Goal: Information Seeking & Learning: Learn about a topic

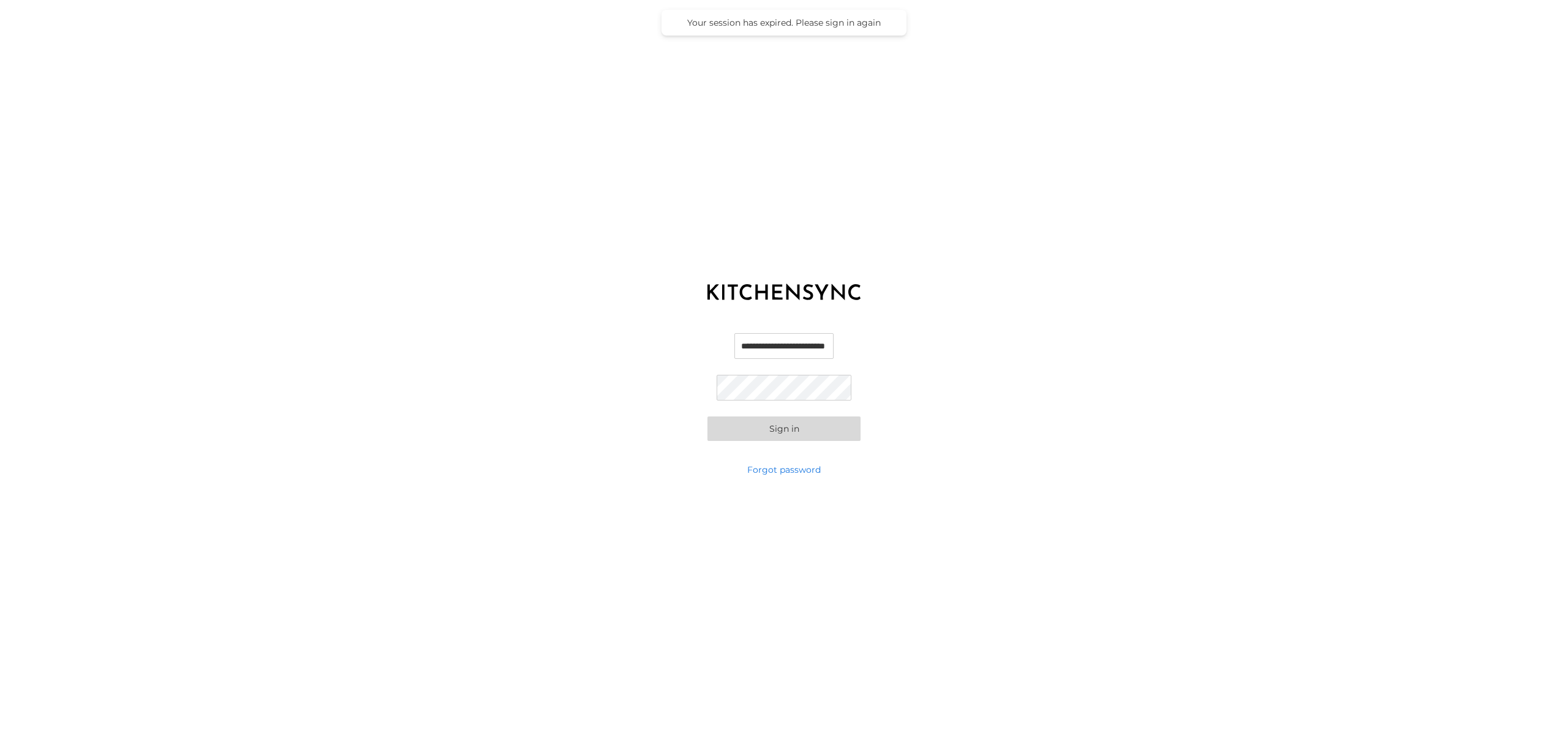
click at [800, 433] on button "Sign in" at bounding box center [783, 428] width 153 height 24
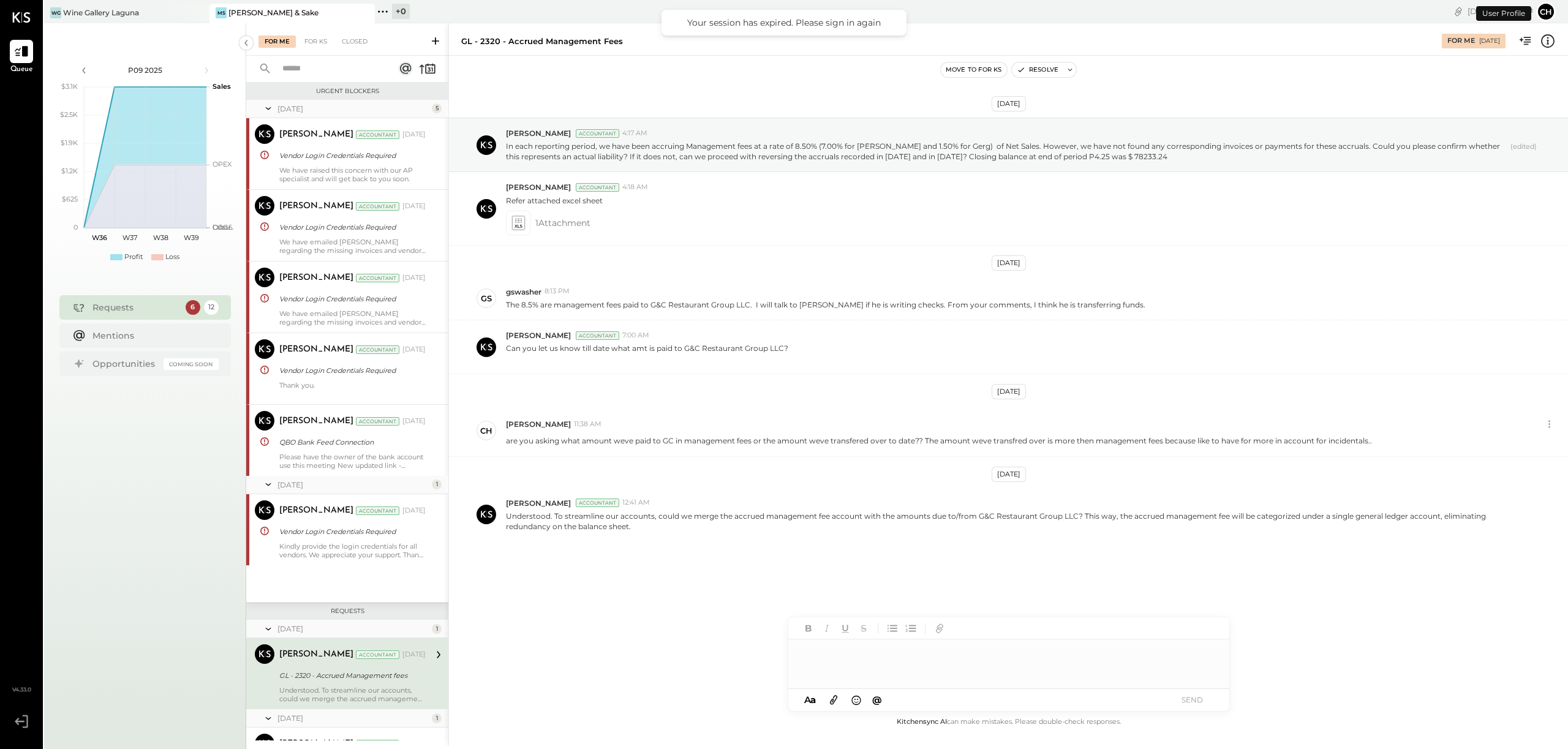
scroll to position [263, 0]
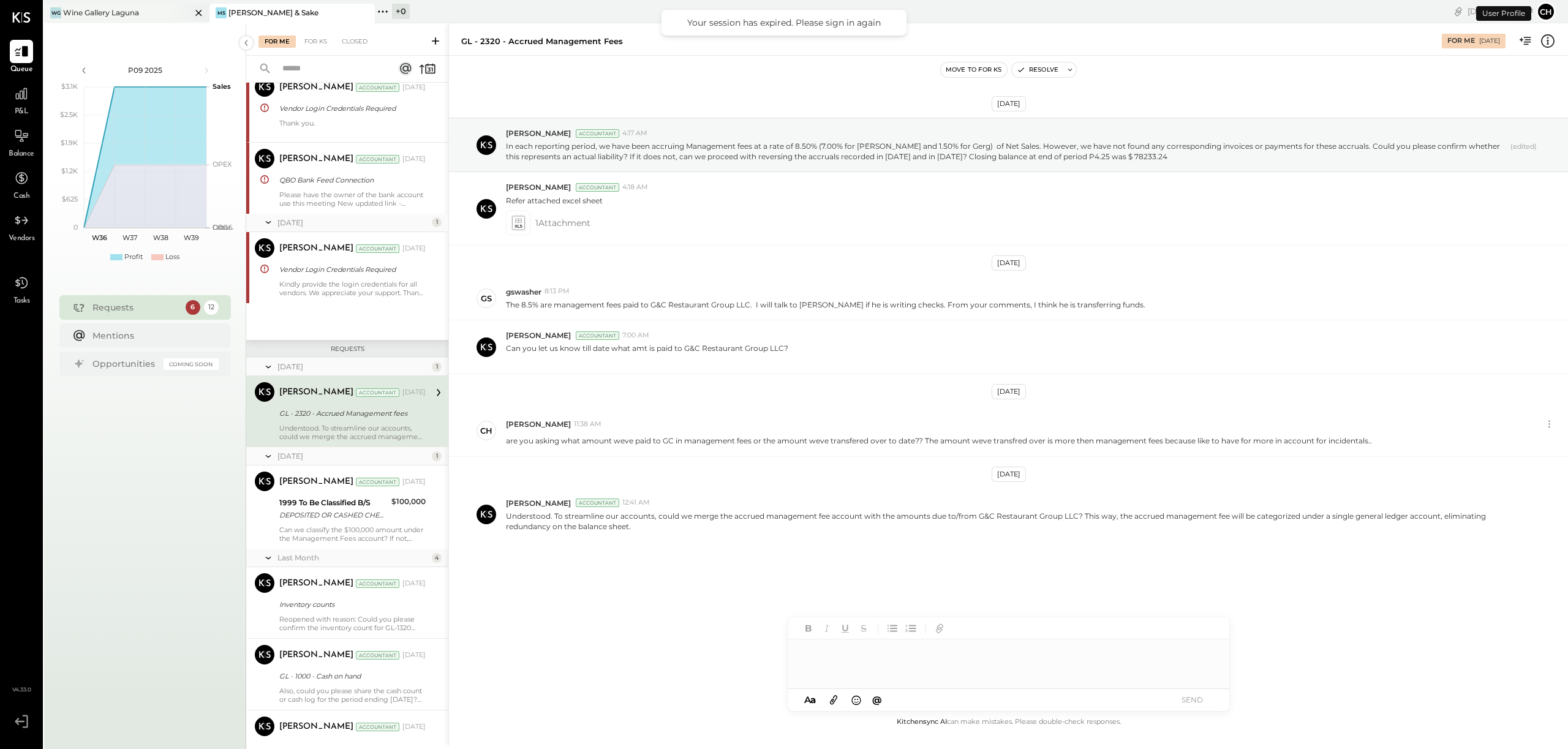
click at [120, 9] on div "Wine Gallery Laguna" at bounding box center [101, 13] width 76 height 11
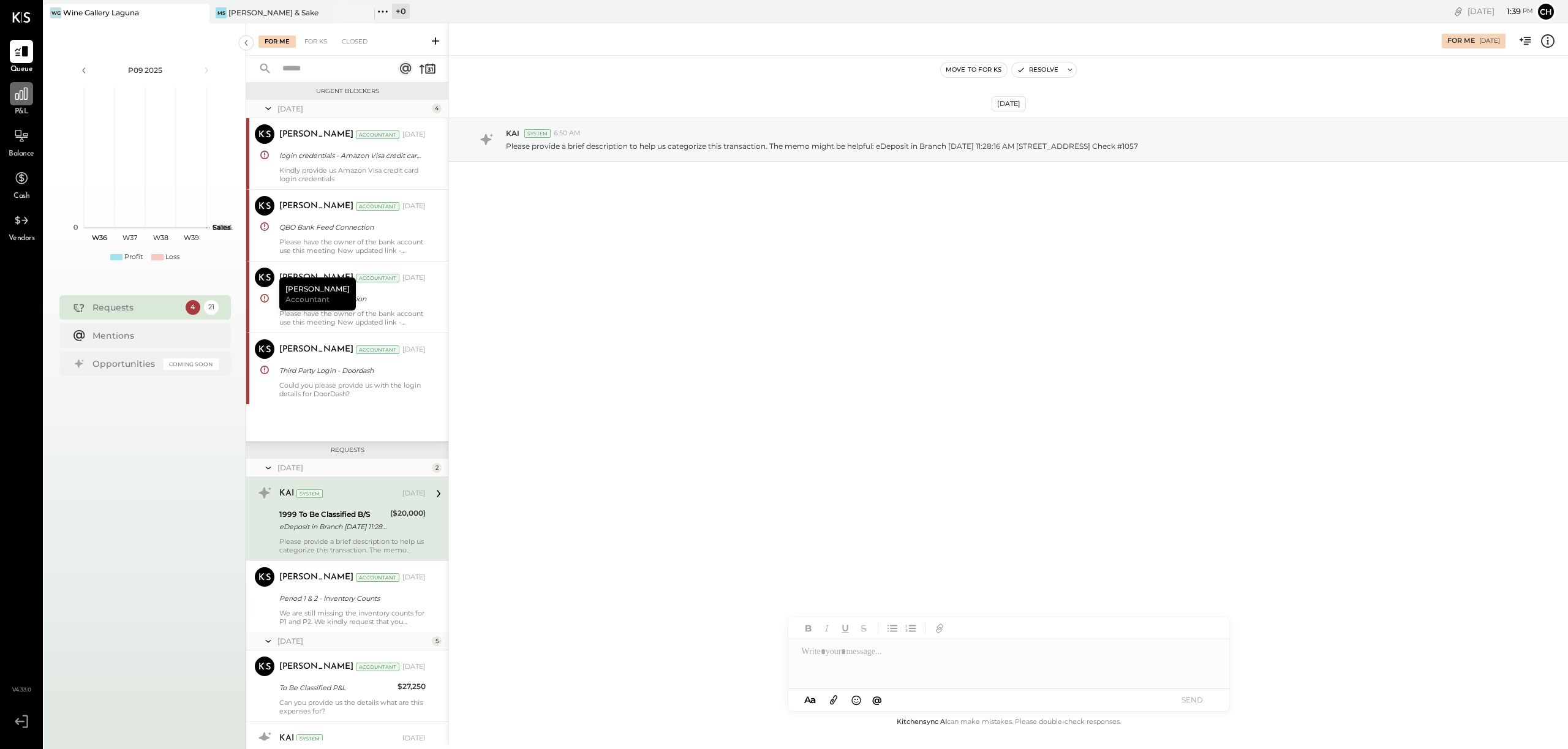
click at [24, 100] on icon at bounding box center [21, 93] width 16 height 16
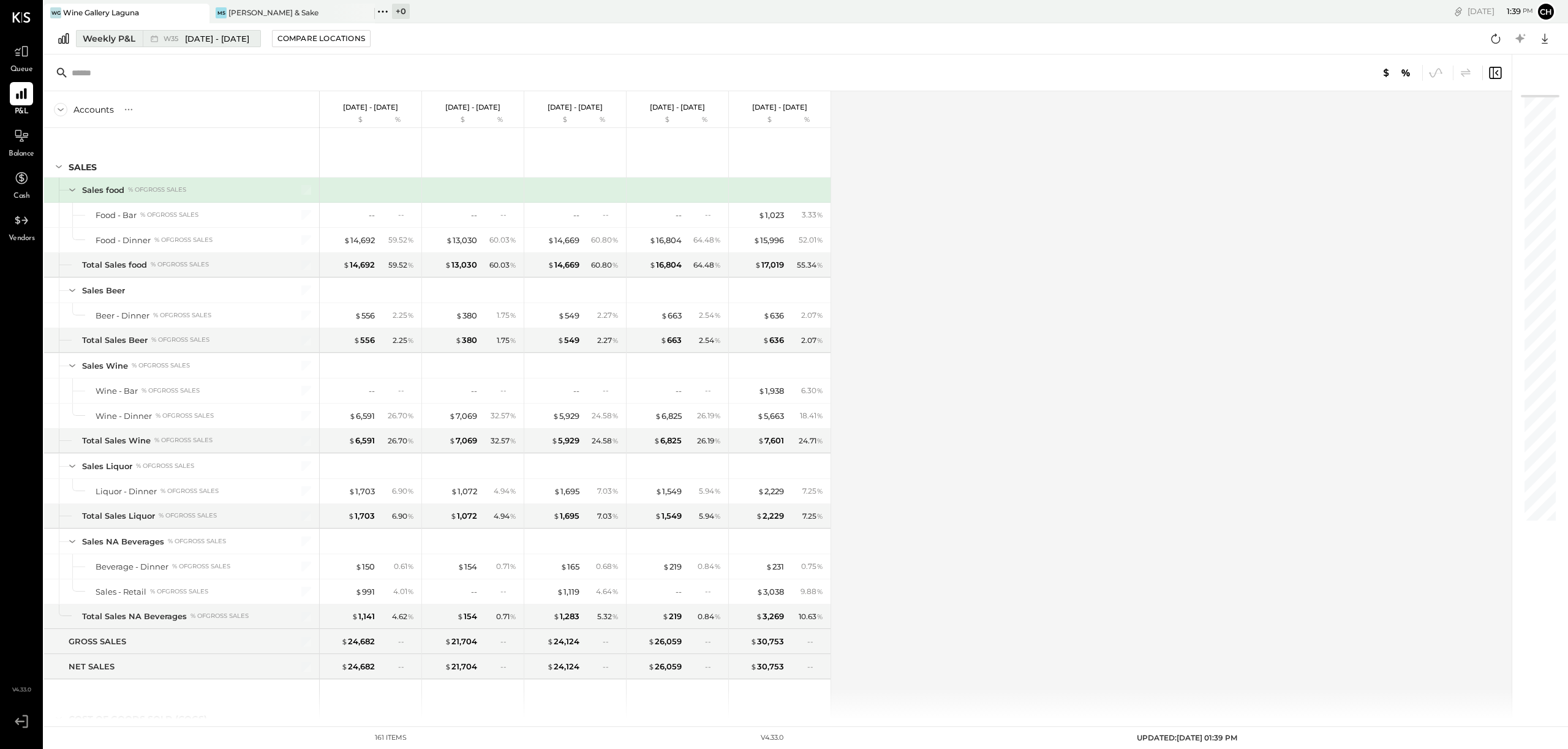
click at [234, 36] on span "[DATE] - [DATE]" at bounding box center [217, 39] width 64 height 12
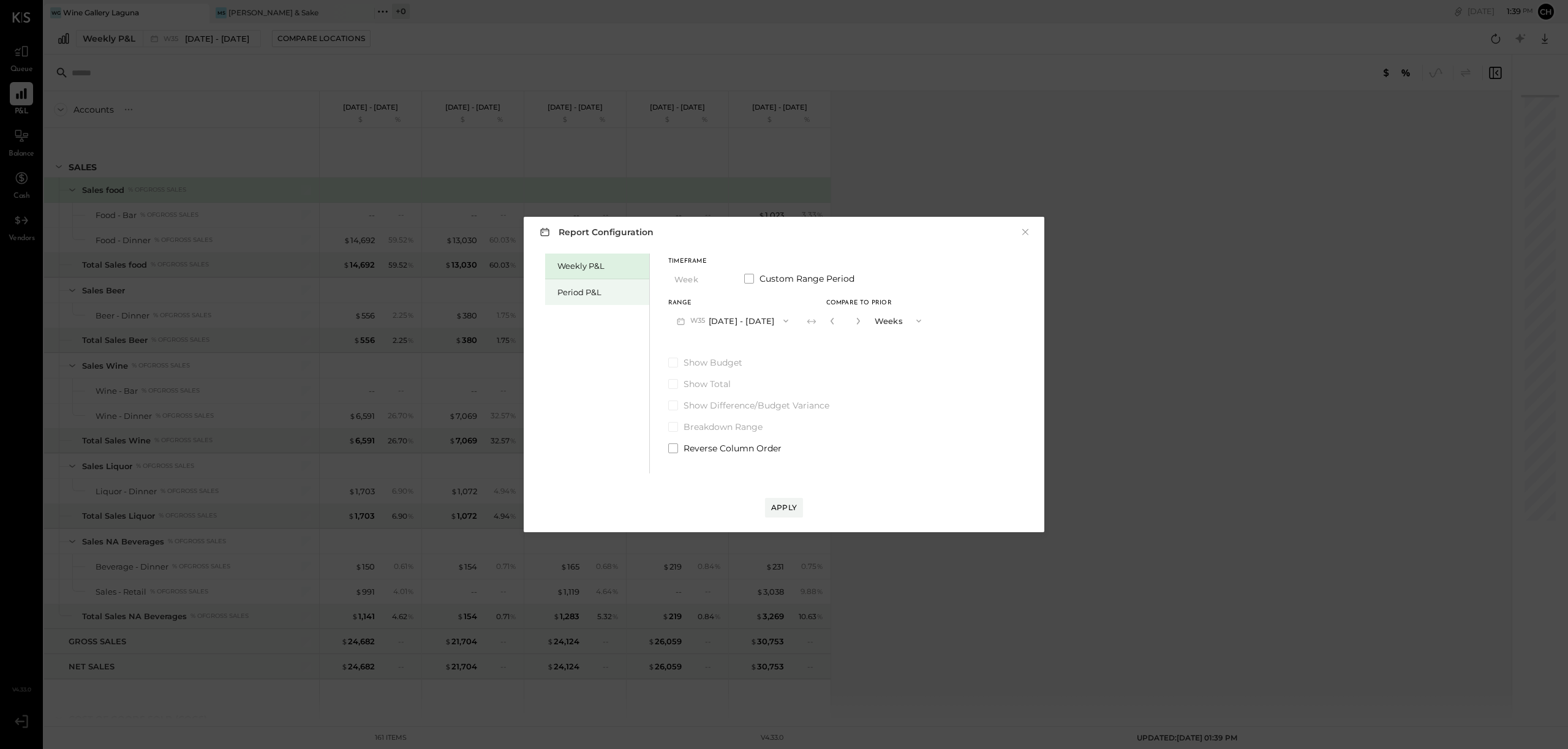
click at [580, 289] on div "Period P&L" at bounding box center [600, 293] width 86 height 12
click at [721, 277] on icon "button" at bounding box center [719, 279] width 10 height 10
click at [703, 277] on div "Period" at bounding box center [699, 279] width 60 height 22
click at [707, 321] on button "P09 [DATE] - [DATE]" at bounding box center [731, 320] width 127 height 22
click at [704, 351] on span "[DATE] - [DATE]" at bounding box center [727, 348] width 58 height 11
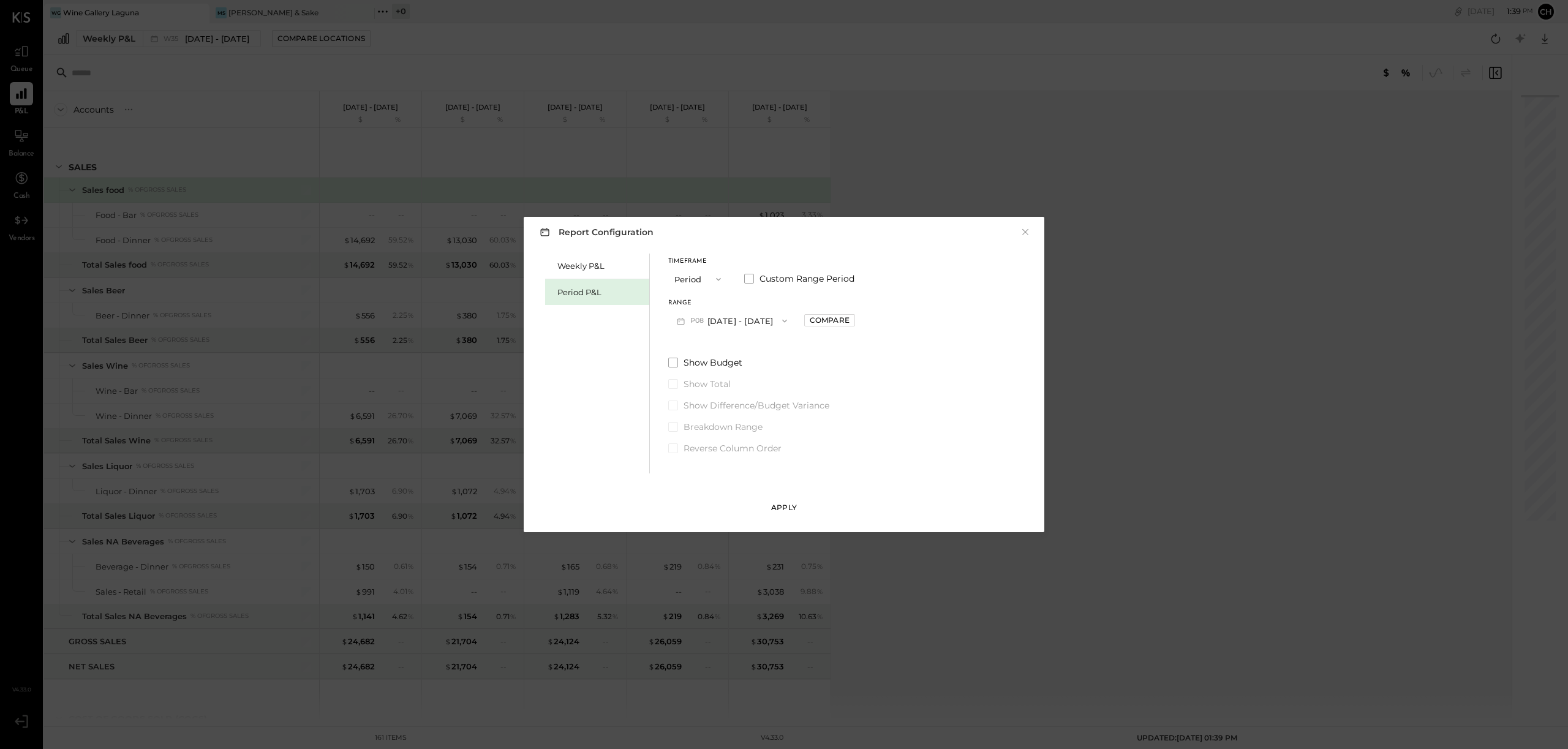
click at [780, 500] on button "Apply" at bounding box center [784, 508] width 38 height 19
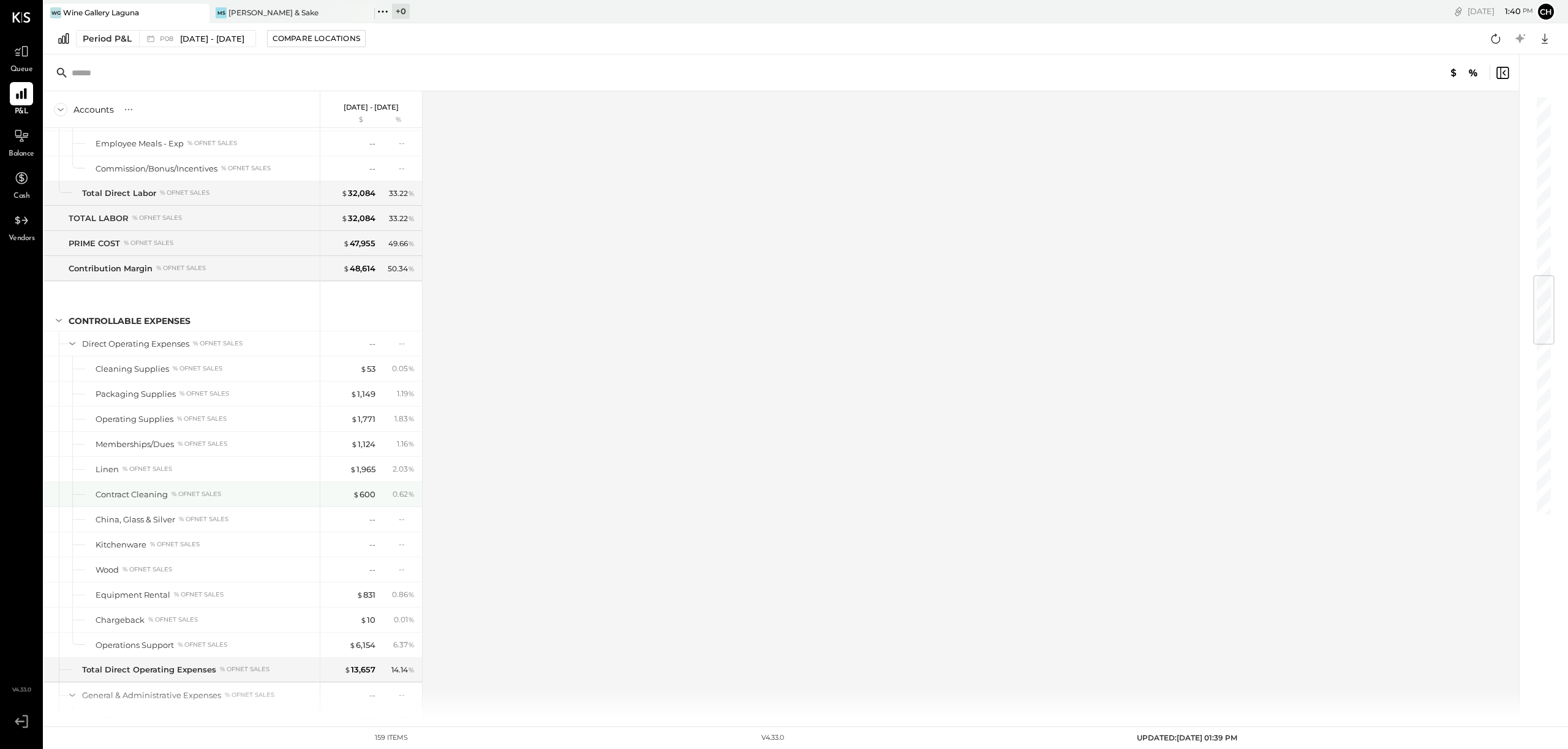
scroll to position [1531, 0]
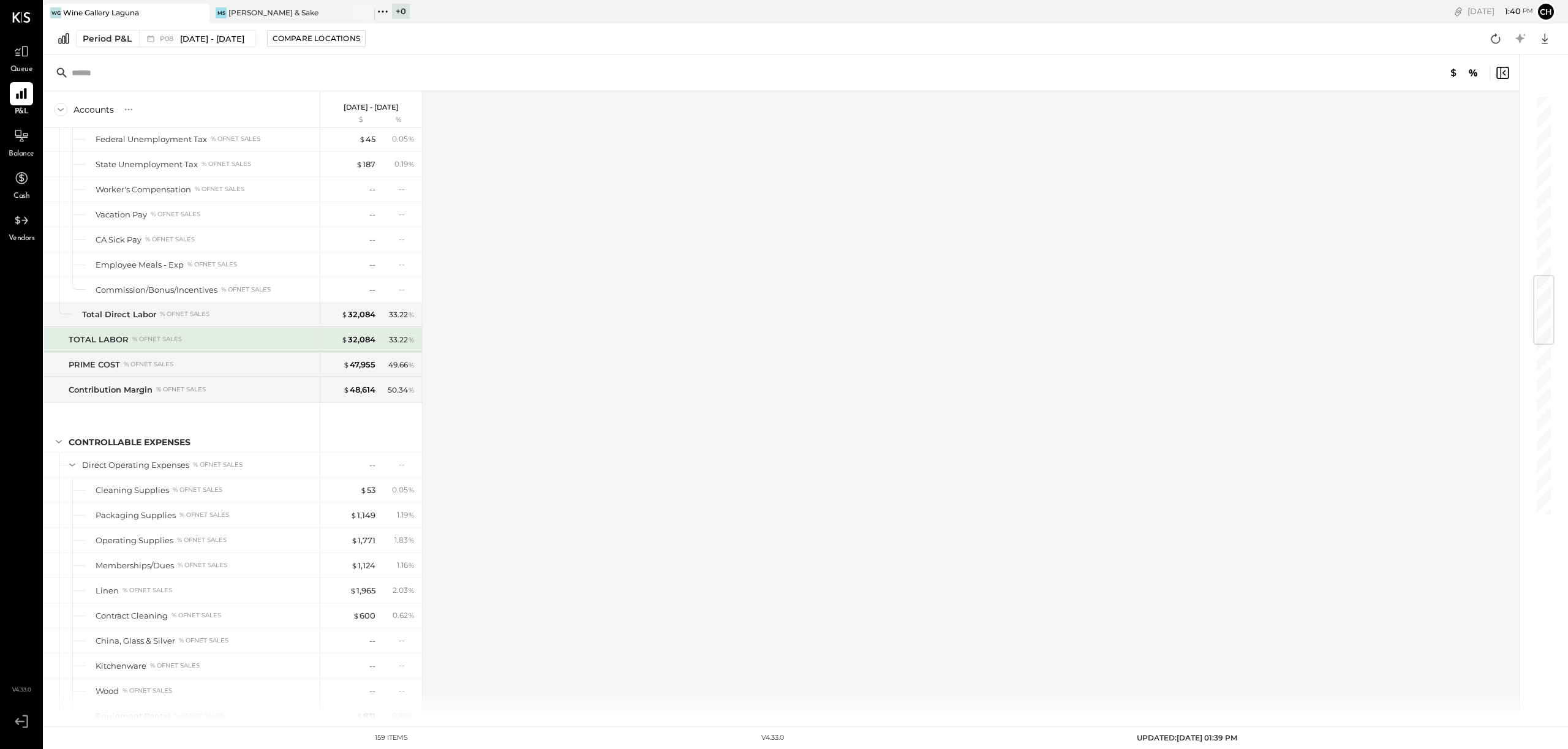
click at [142, 343] on div "% of NET SALES" at bounding box center [157, 339] width 50 height 9
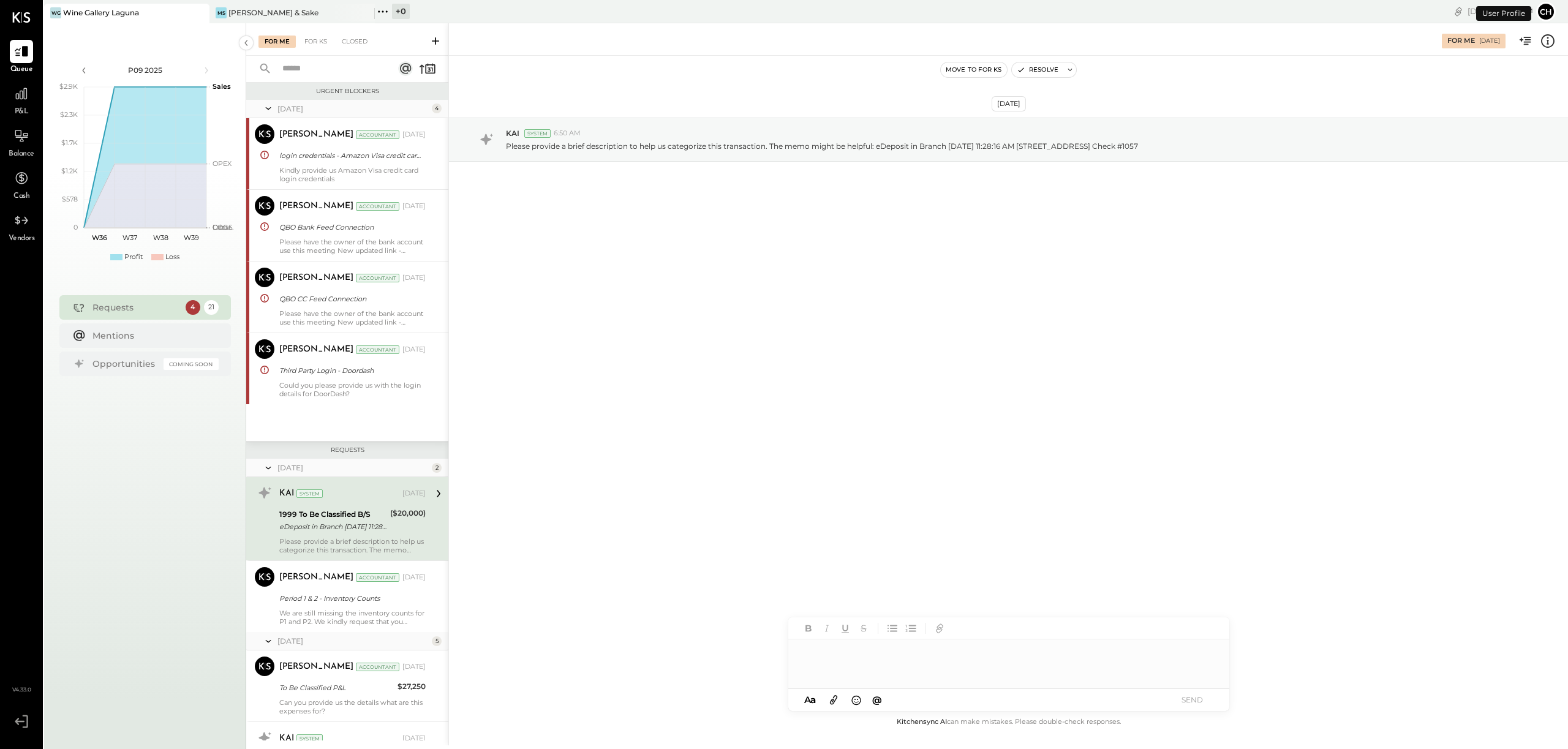
scroll to position [107, 0]
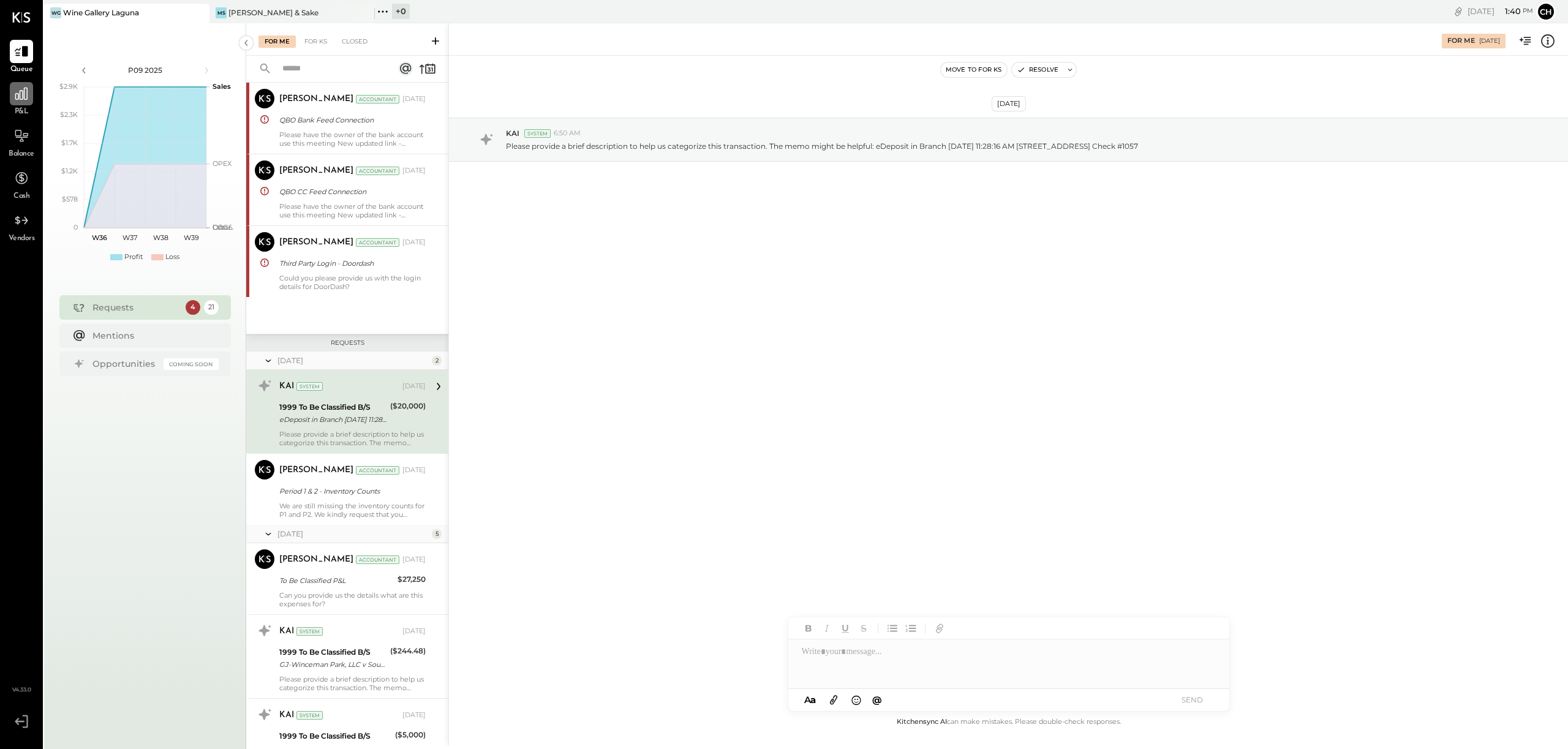
click at [24, 104] on div at bounding box center [21, 93] width 23 height 23
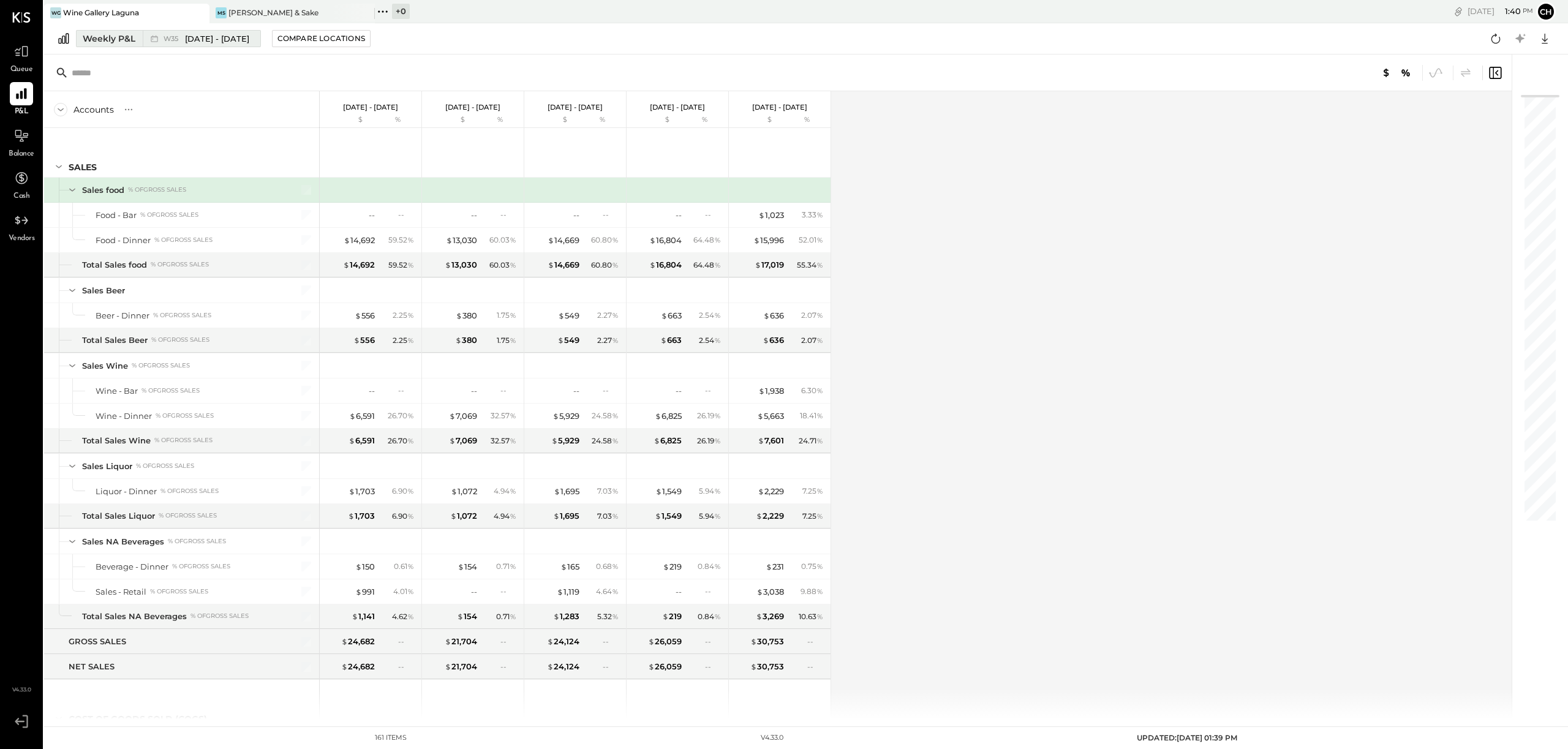
click at [209, 38] on span "[DATE] - [DATE]" at bounding box center [217, 39] width 64 height 12
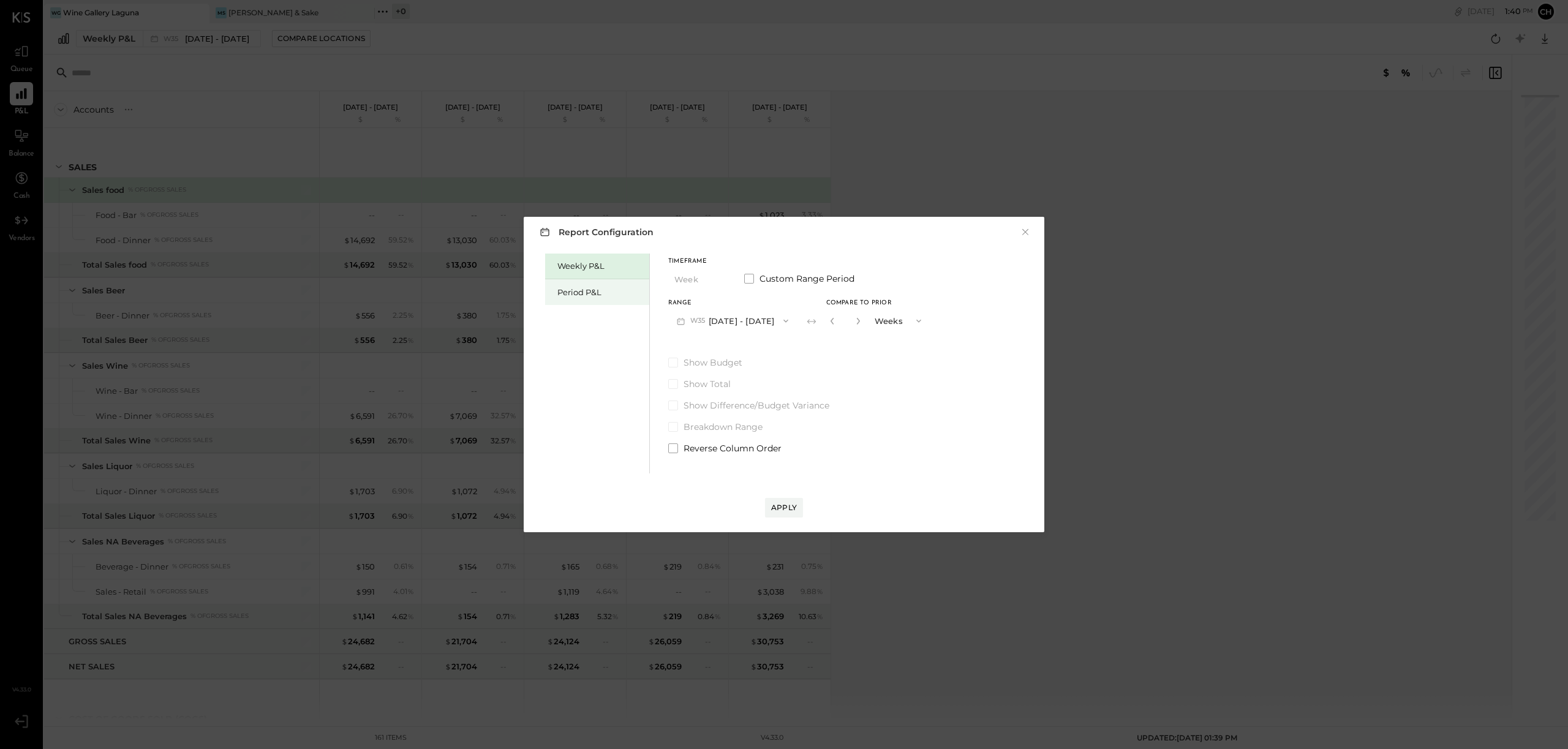
click at [588, 290] on div "Period P&L" at bounding box center [600, 293] width 86 height 12
click at [706, 325] on span "P09" at bounding box center [699, 321] width 18 height 10
click at [721, 347] on span "[DATE] - [DATE]" at bounding box center [727, 348] width 58 height 11
click at [795, 509] on div "Apply" at bounding box center [784, 507] width 25 height 11
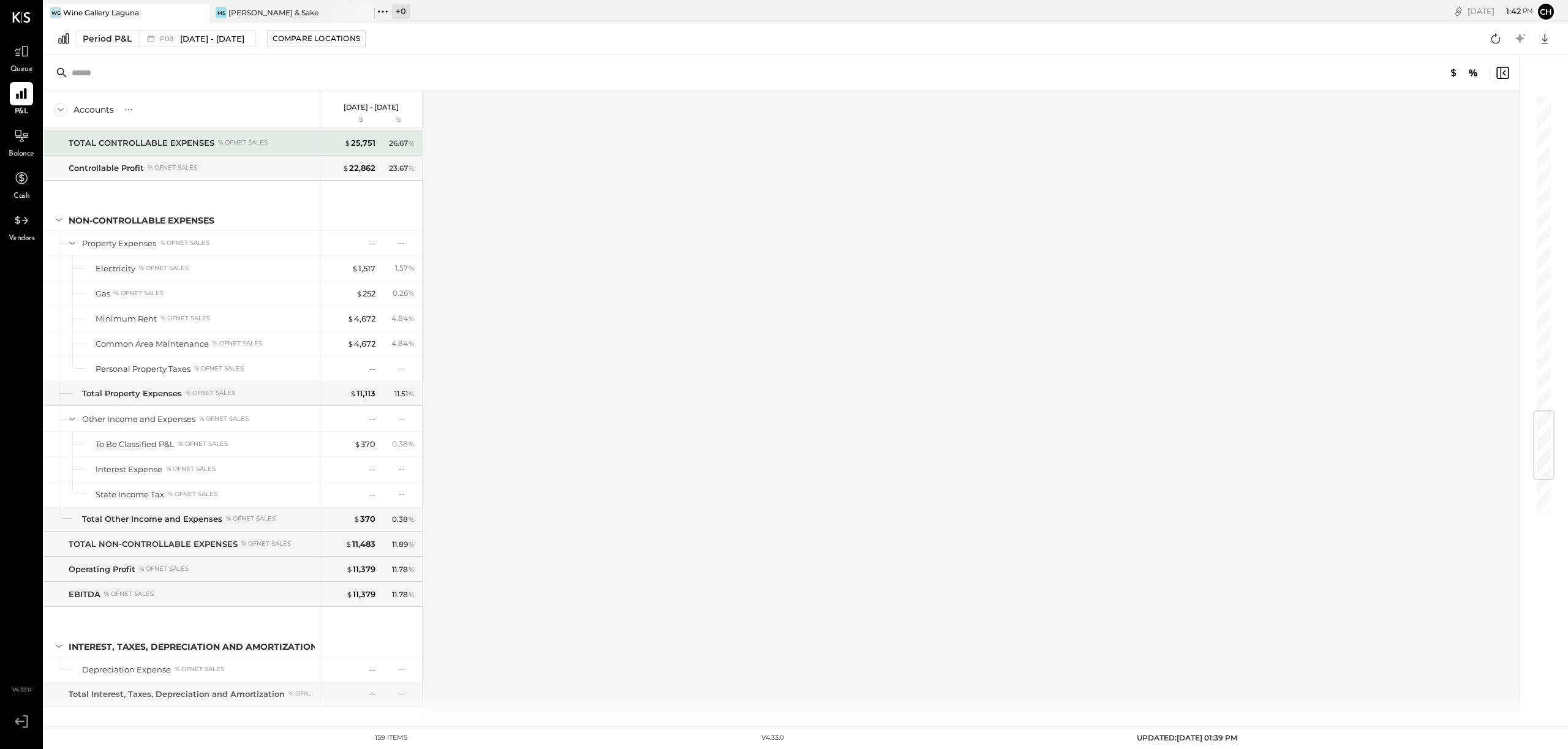
scroll to position [2513, 0]
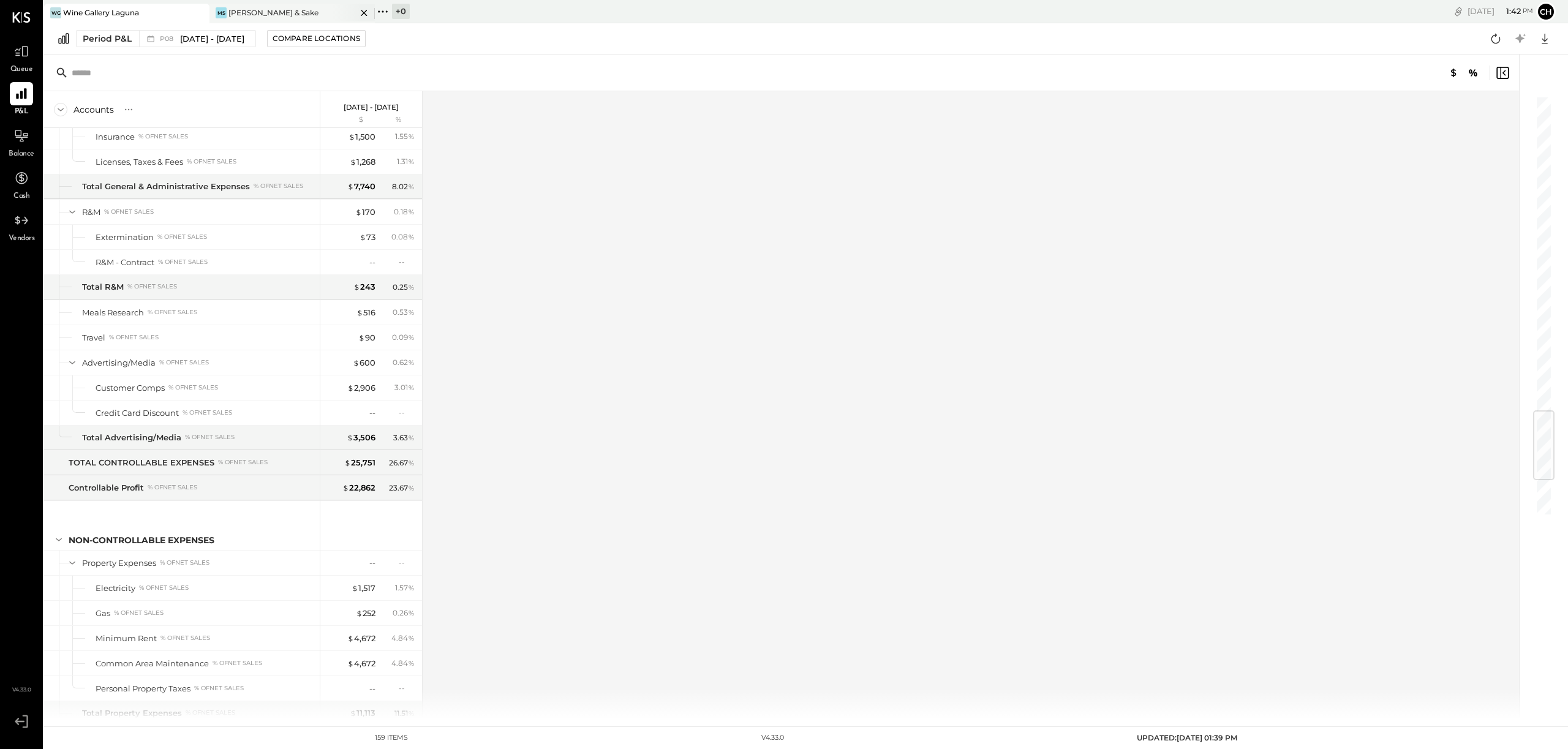
click at [288, 15] on div "[PERSON_NAME] & Sake" at bounding box center [273, 13] width 90 height 11
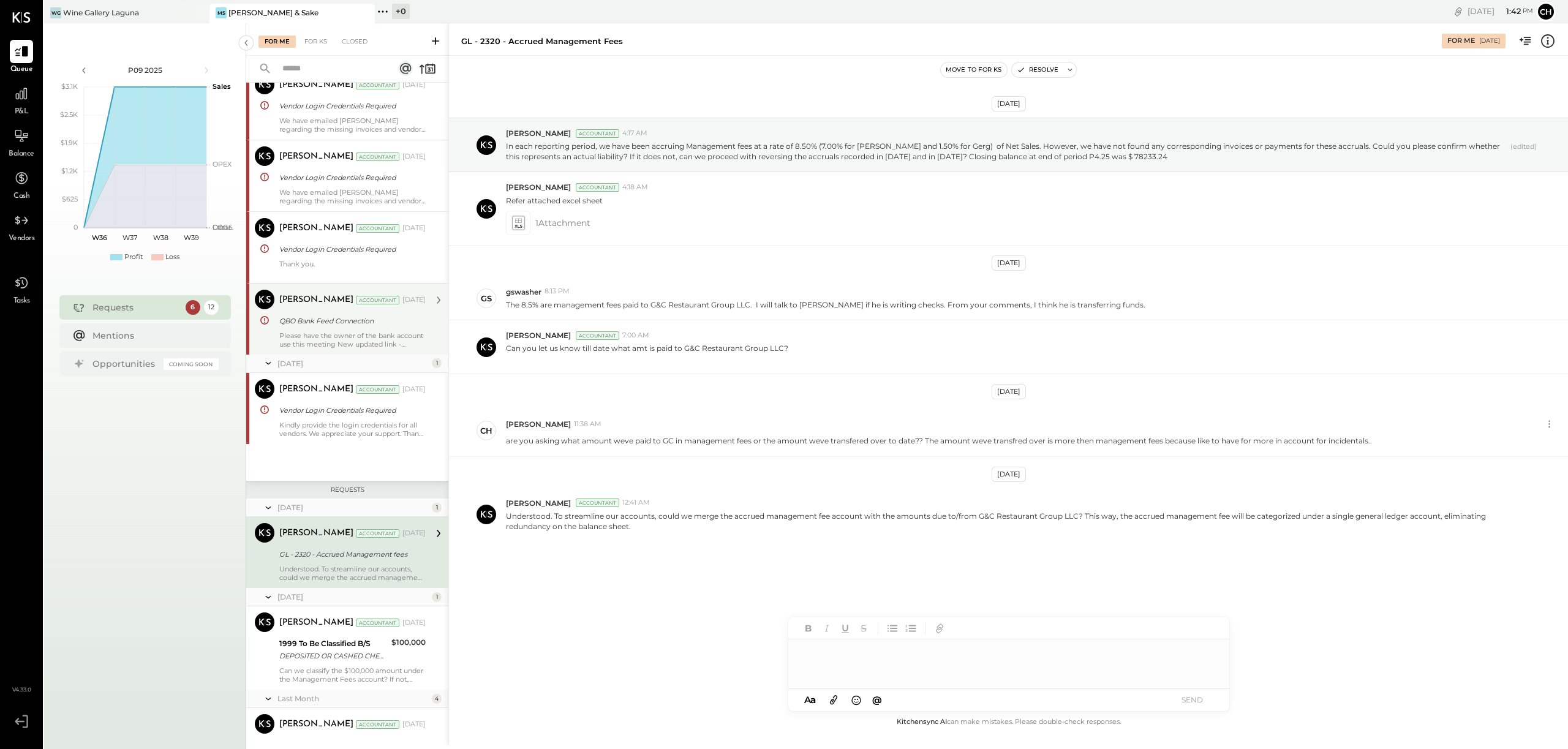
scroll to position [58, 0]
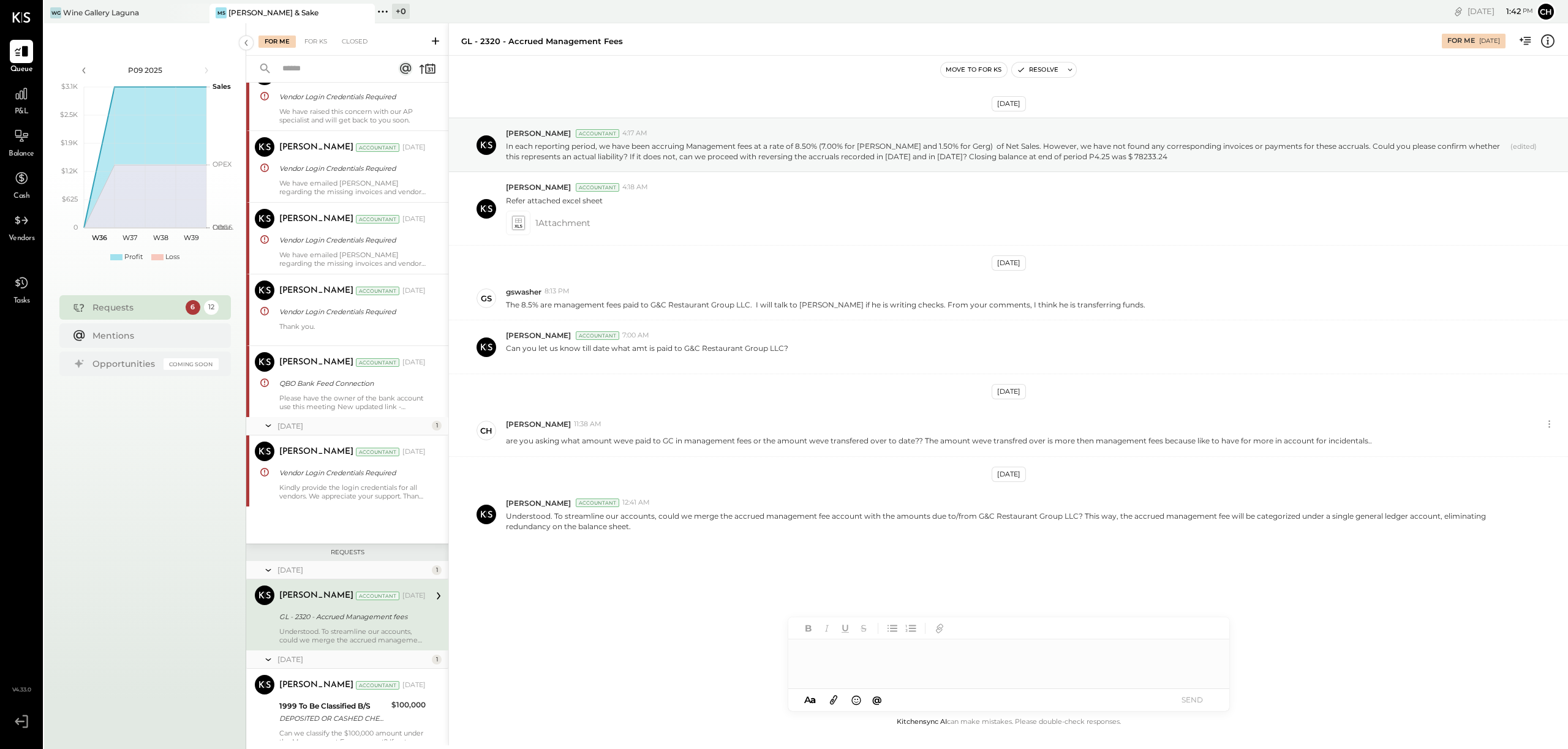
click at [301, 10] on div "MS Miki Sushi & Sake" at bounding box center [282, 13] width 147 height 11
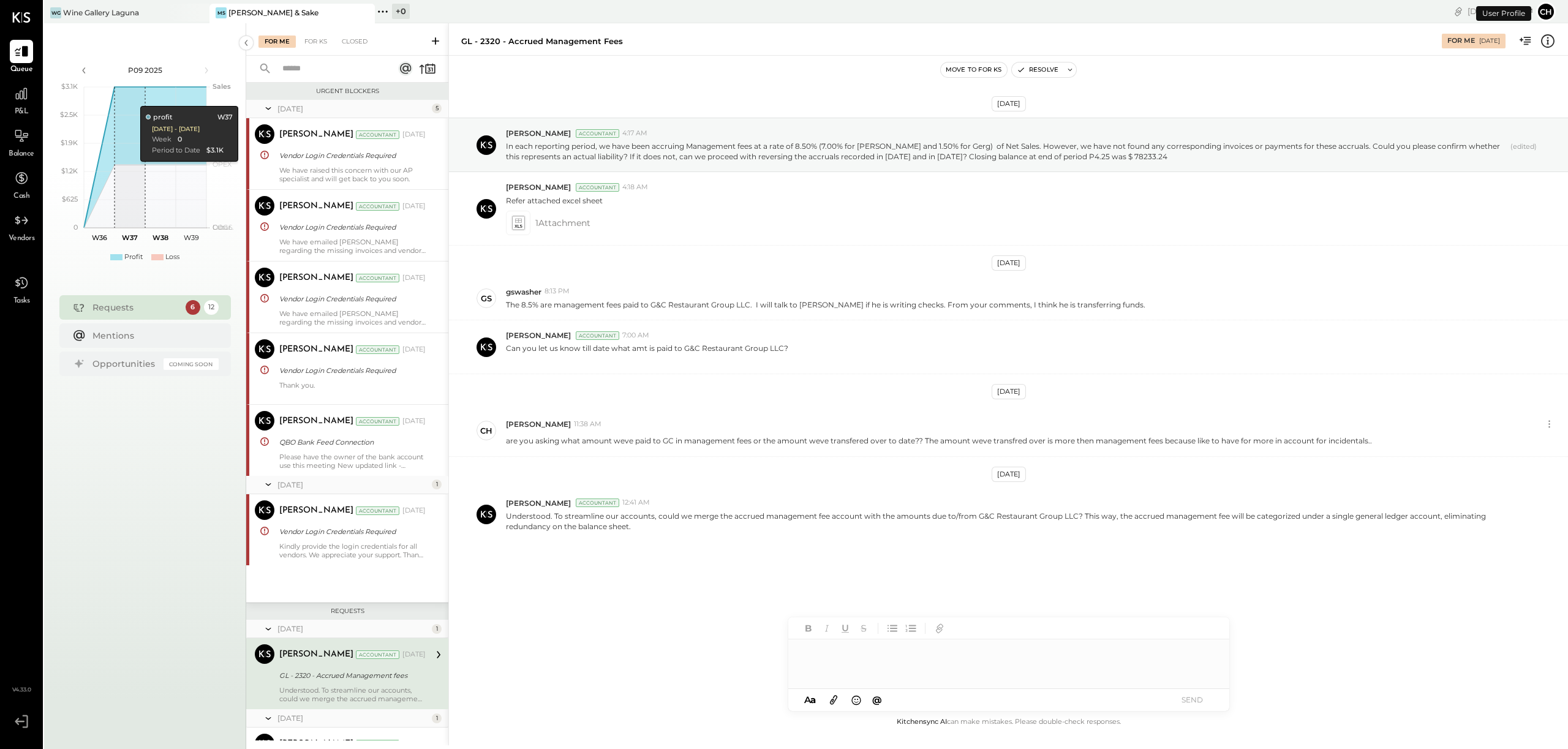
scroll to position [263, 0]
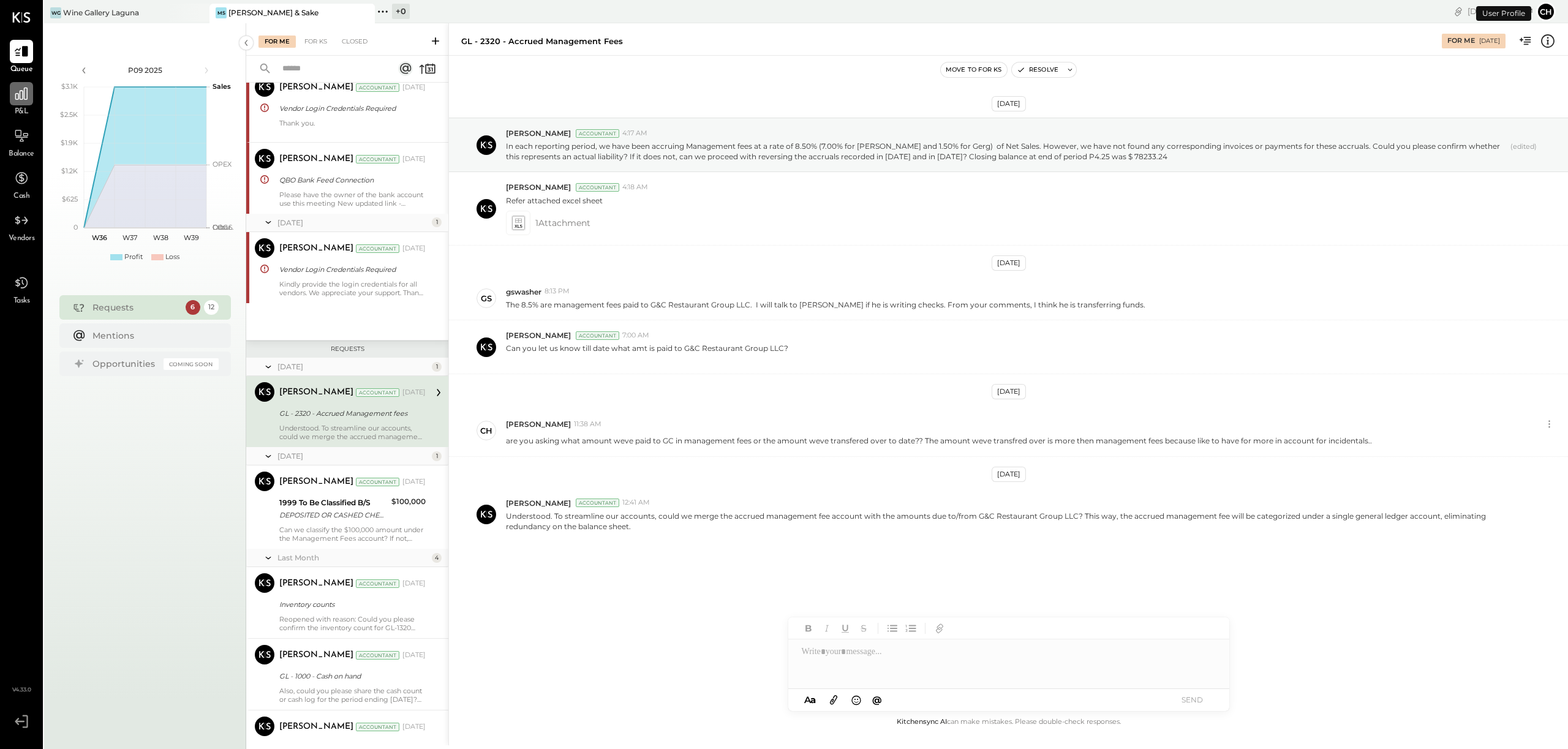
click at [24, 105] on div at bounding box center [21, 93] width 23 height 23
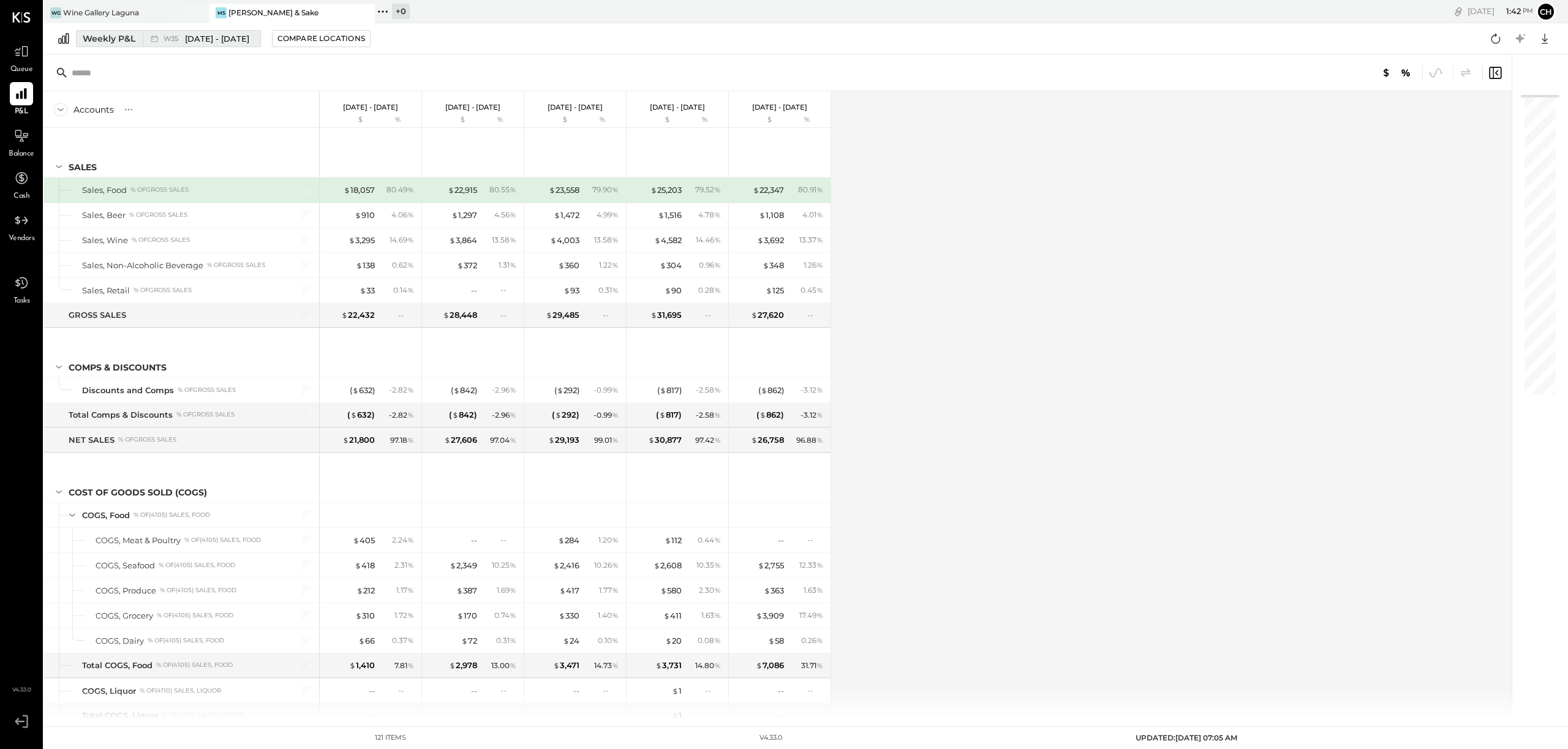
click at [230, 43] on span "[DATE] - [DATE]" at bounding box center [217, 39] width 64 height 12
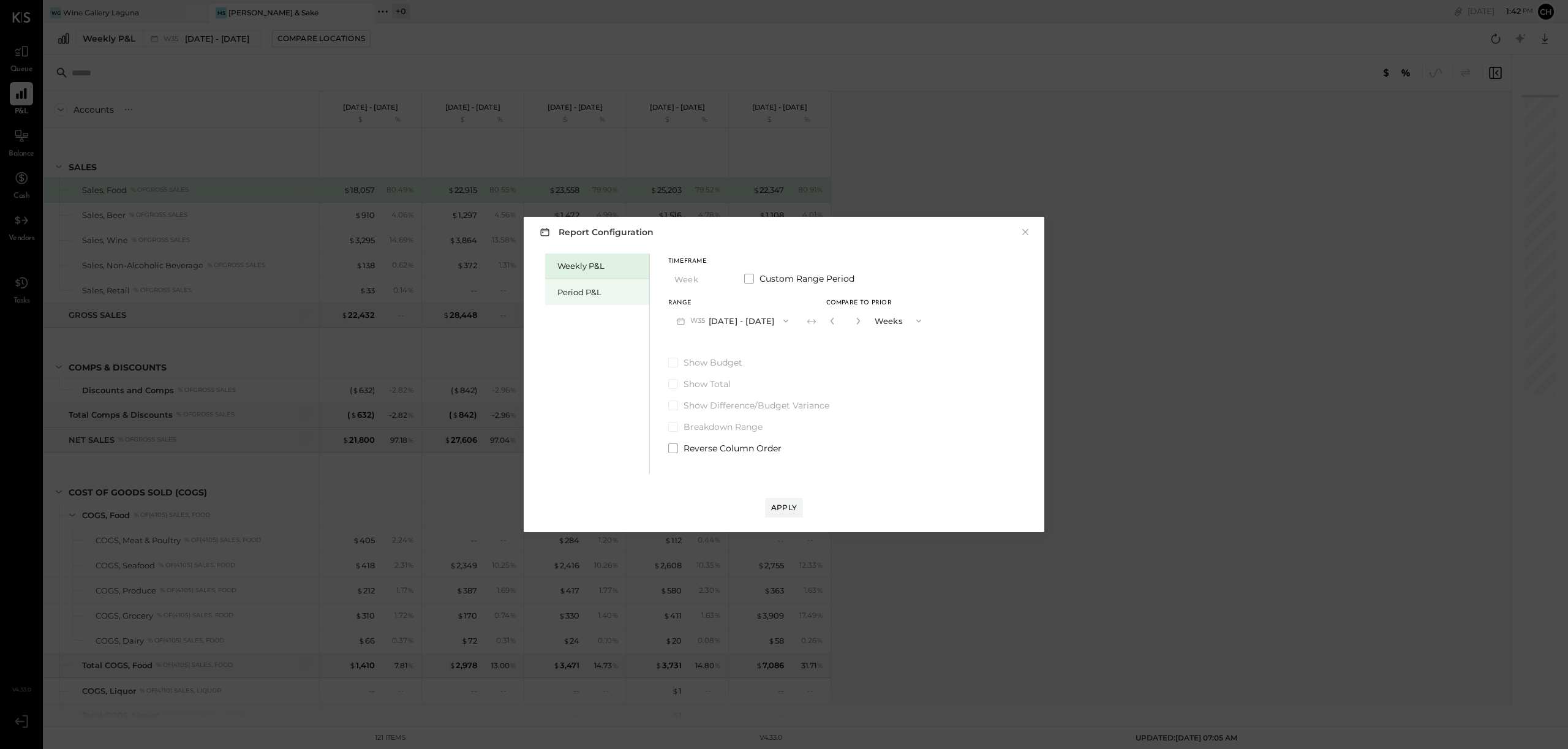
click at [601, 295] on div "Period P&L" at bounding box center [600, 293] width 86 height 12
click at [699, 325] on span "P09" at bounding box center [699, 321] width 18 height 10
click at [697, 348] on span "[DATE] - [DATE]" at bounding box center [727, 348] width 58 height 11
click at [793, 512] on div "Apply" at bounding box center [784, 507] width 25 height 11
